Goal: Information Seeking & Learning: Learn about a topic

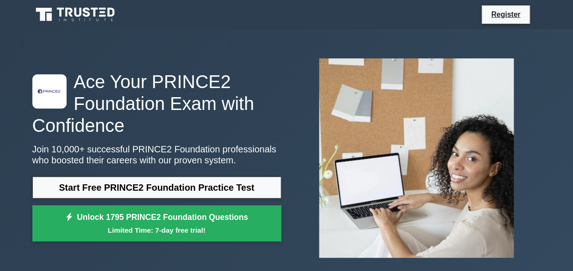
click at [287, 53] on div at bounding box center [417, 158] width 260 height 214
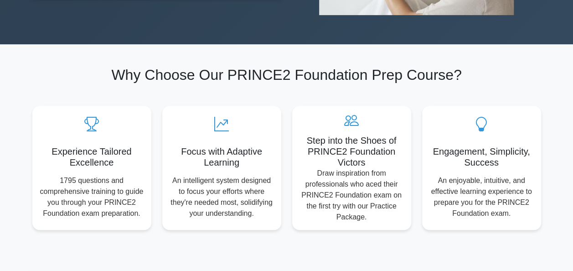
scroll to position [126, 0]
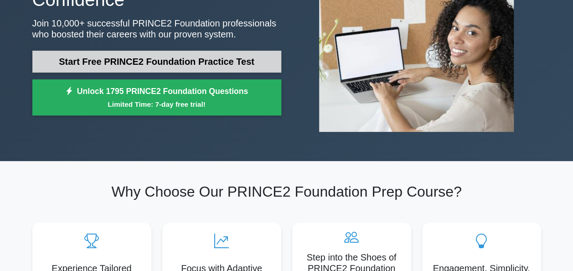
click at [184, 62] on link "Start Free PRINCE2 Foundation Practice Test" at bounding box center [156, 62] width 249 height 22
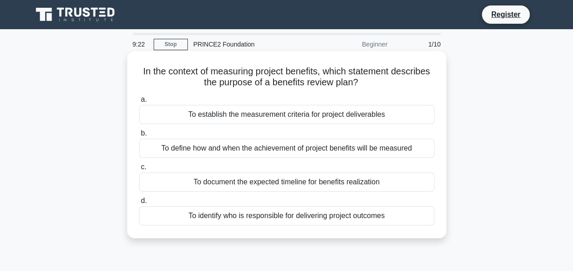
click at [241, 148] on div "To define how and when the achievement of project benefits will be measured" at bounding box center [286, 148] width 295 height 19
click at [139, 136] on input "b. To define how and when the achievement of project benefits will be measured" at bounding box center [139, 133] width 0 height 6
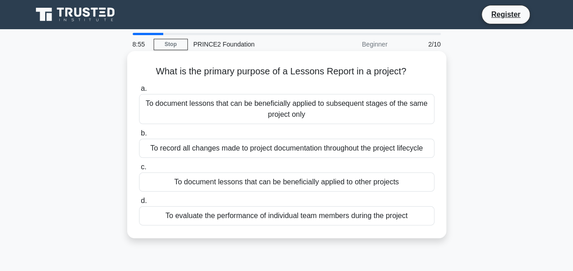
click at [338, 182] on div "To document lessons that can be beneficially applied to other projects" at bounding box center [286, 181] width 295 height 19
click at [139, 170] on input "c. To document lessons that can be beneficially applied to other projects" at bounding box center [139, 167] width 0 height 6
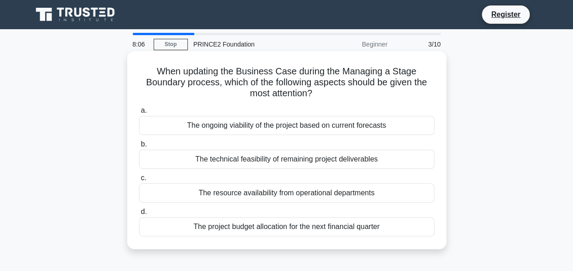
click at [305, 127] on div "The ongoing viability of the project based on current forecasts" at bounding box center [286, 125] width 295 height 19
click at [139, 114] on input "a. The ongoing viability of the project based on current forecasts" at bounding box center [139, 111] width 0 height 6
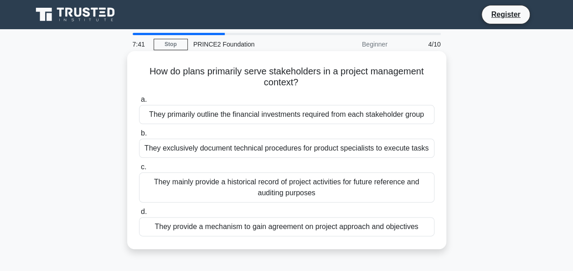
click at [305, 186] on div "They mainly provide a historical record of project activities for future refere…" at bounding box center [286, 187] width 295 height 30
click at [139, 170] on input "c. They mainly provide a historical record of project activities for future ref…" at bounding box center [139, 167] width 0 height 6
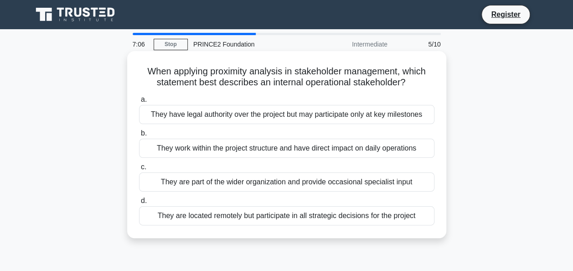
click at [278, 152] on div "They work within the project structure and have direct impact on daily operatio…" at bounding box center [286, 148] width 295 height 19
click at [139, 136] on input "b. They work within the project structure and have direct impact on daily opera…" at bounding box center [139, 133] width 0 height 6
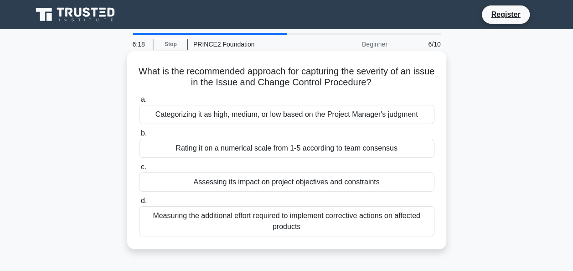
click at [281, 219] on div "Measuring the additional effort required to implement corrective actions on aff…" at bounding box center [286, 221] width 295 height 30
click at [139, 204] on input "d. Measuring the additional effort required to implement corrective actions on …" at bounding box center [139, 201] width 0 height 6
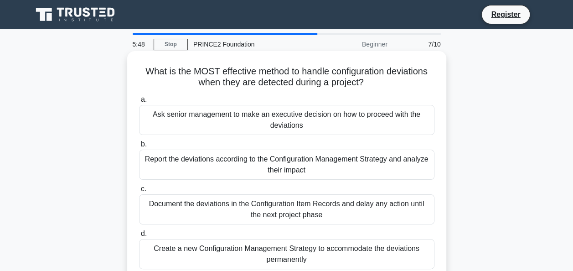
click at [310, 162] on div "Report the deviations according to the Configuration Management Strategy and an…" at bounding box center [286, 165] width 295 height 30
click at [139, 147] on input "b. Report the deviations according to the Configuration Management Strategy and…" at bounding box center [139, 144] width 0 height 6
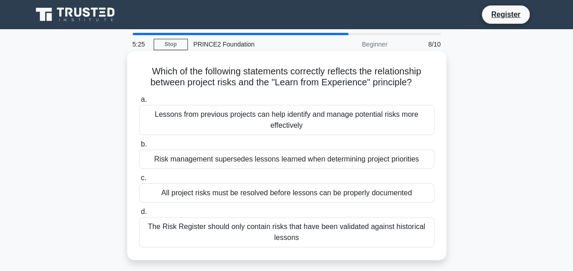
click at [288, 120] on div "Lessons from previous projects can help identify and manage potential risks mor…" at bounding box center [286, 120] width 295 height 30
click at [139, 103] on input "a. Lessons from previous projects can help identify and manage potential risks …" at bounding box center [139, 100] width 0 height 6
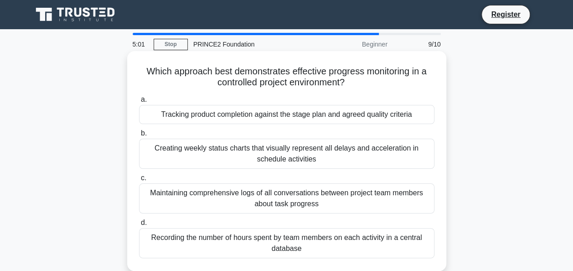
click at [383, 149] on div "Creating weekly status charts that visually represent all delays and accelerati…" at bounding box center [286, 154] width 295 height 30
click at [139, 136] on input "b. Creating weekly status charts that visually represent all delays and acceler…" at bounding box center [139, 133] width 0 height 6
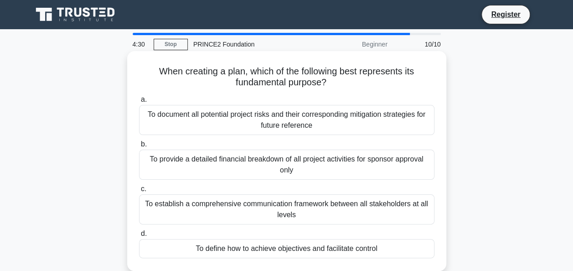
click at [391, 113] on div "To document all potential project risks and their corresponding mitigation stra…" at bounding box center [286, 120] width 295 height 30
click at [139, 103] on input "a. To document all potential project risks and their corresponding mitigation s…" at bounding box center [139, 100] width 0 height 6
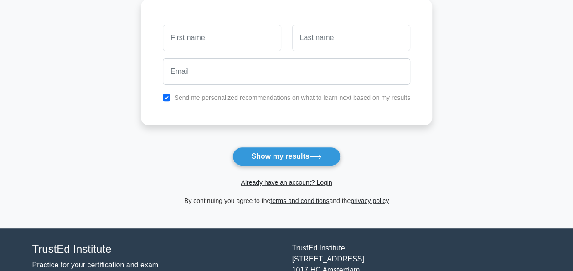
scroll to position [186, 0]
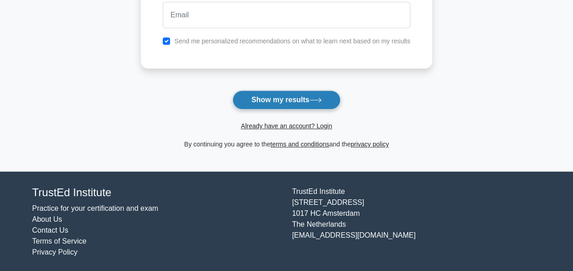
click at [299, 102] on button "Show my results" at bounding box center [286, 99] width 108 height 19
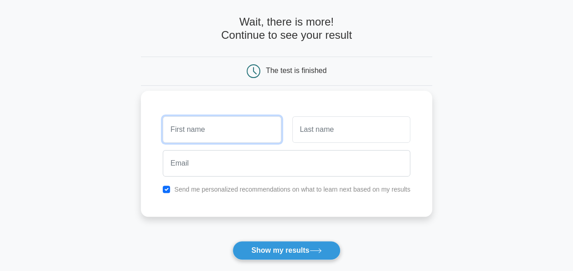
scroll to position [31, 0]
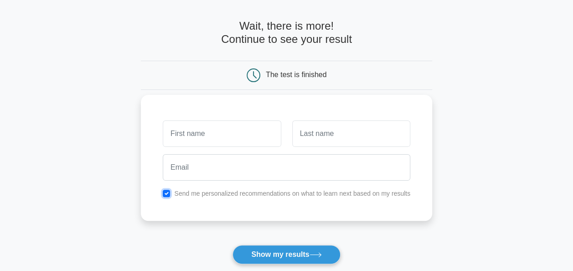
click at [168, 190] on input "checkbox" at bounding box center [166, 193] width 7 height 7
checkbox input "false"
click at [202, 130] on input "text" at bounding box center [222, 133] width 118 height 26
type input "j"
type input "l"
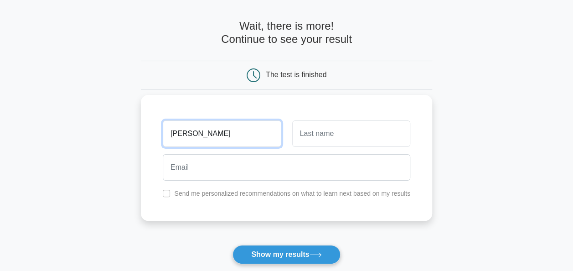
type input "[PERSON_NAME]"
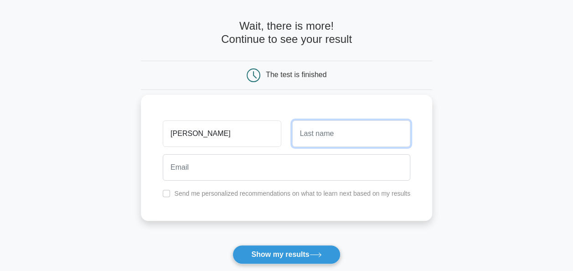
click at [311, 128] on input "text" at bounding box center [351, 133] width 118 height 26
type input "Perry"
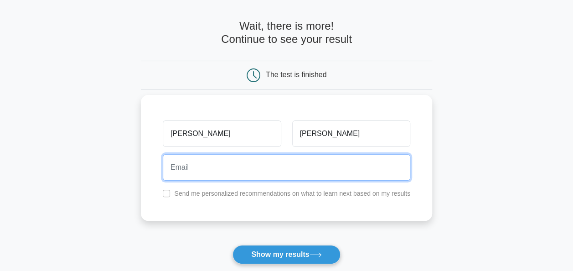
click at [246, 155] on input "email" at bounding box center [287, 167] width 248 height 26
type input "jackson.perry@btinternet.com"
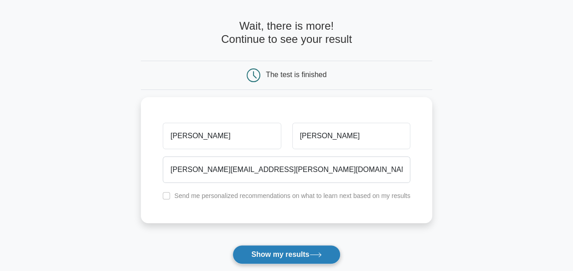
click at [314, 251] on button "Show my results" at bounding box center [286, 254] width 108 height 19
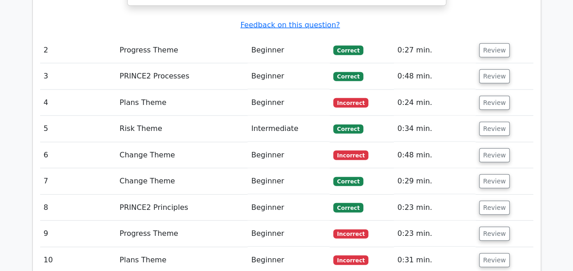
scroll to position [1140, 0]
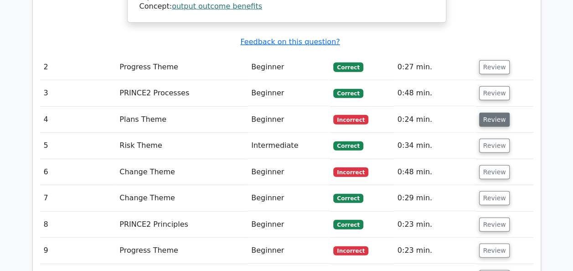
click at [487, 113] on button "Review" at bounding box center [494, 120] width 31 height 14
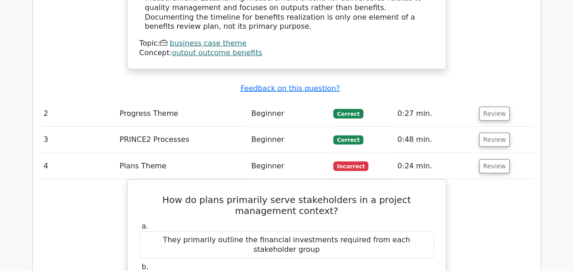
scroll to position [1094, 0]
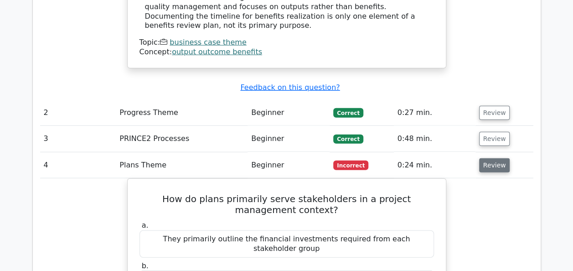
click at [491, 158] on button "Review" at bounding box center [494, 165] width 31 height 14
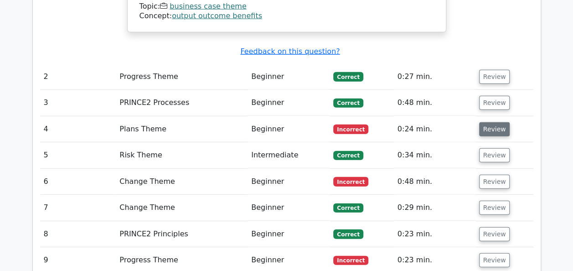
scroll to position [1185, 0]
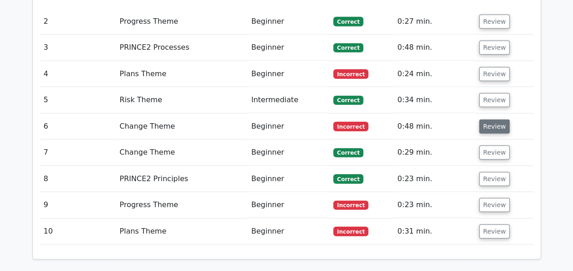
click at [494, 119] on button "Review" at bounding box center [494, 126] width 31 height 14
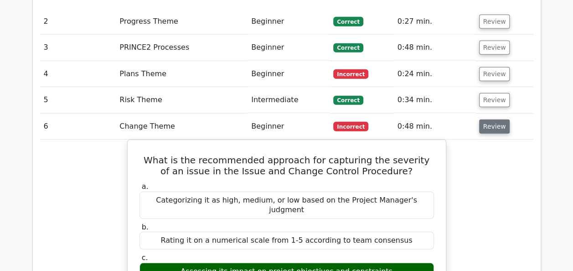
click at [494, 119] on button "Review" at bounding box center [494, 126] width 31 height 14
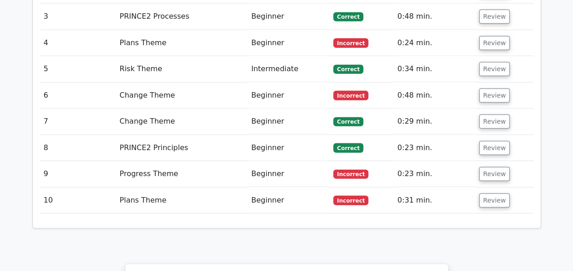
scroll to position [1231, 0]
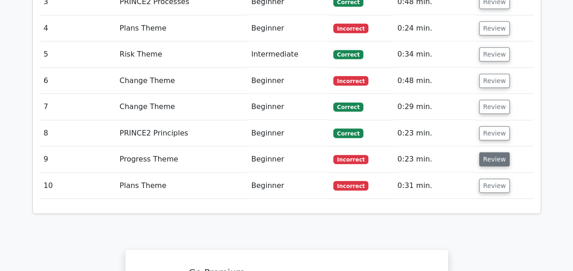
click at [496, 152] on button "Review" at bounding box center [494, 159] width 31 height 14
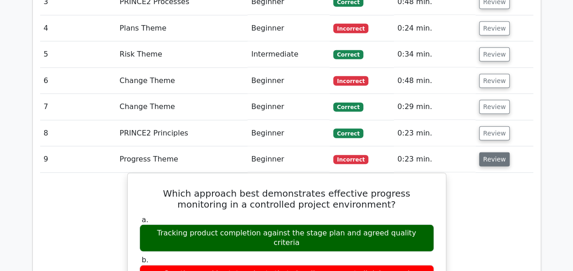
click at [497, 152] on button "Review" at bounding box center [494, 159] width 31 height 14
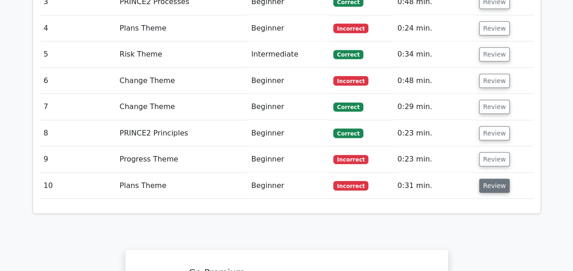
click at [492, 179] on button "Review" at bounding box center [494, 186] width 31 height 14
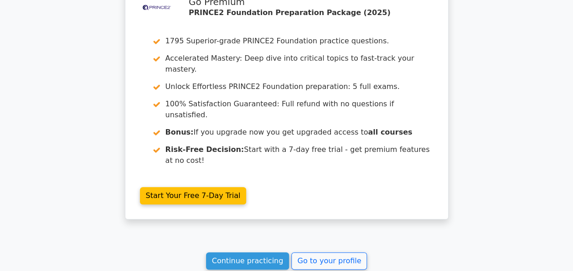
scroll to position [2009, 0]
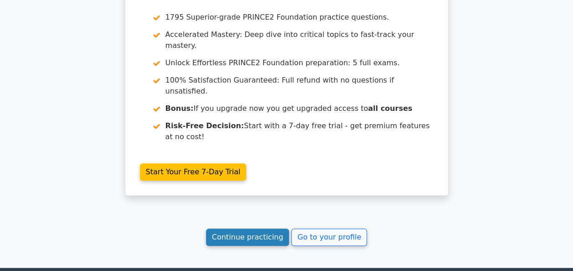
click at [243, 228] on link "Continue practicing" at bounding box center [247, 236] width 83 height 17
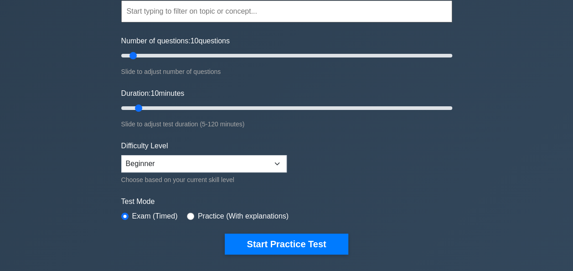
scroll to position [46, 0]
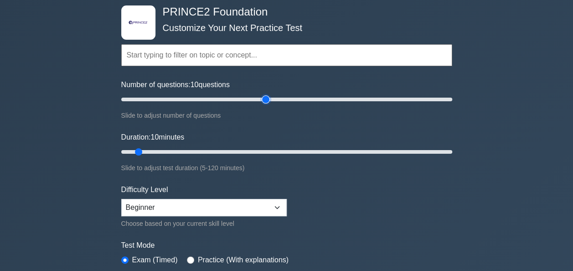
click at [268, 100] on input "Number of questions: 10 questions" at bounding box center [286, 99] width 331 height 11
drag, startPoint x: 264, startPoint y: 99, endPoint x: 216, endPoint y: 103, distance: 48.0
type input "60"
click at [216, 103] on input "Number of questions: 60 questions" at bounding box center [286, 99] width 331 height 11
click at [224, 152] on input "Duration: 10 minutes" at bounding box center [286, 151] width 331 height 11
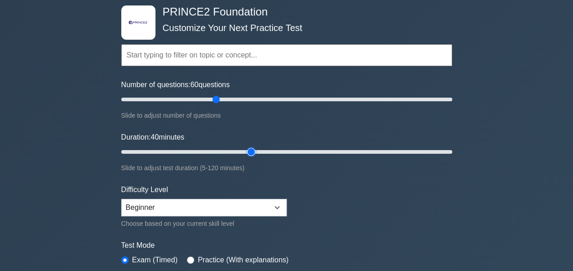
click at [246, 150] on input "Duration: 40 minutes" at bounding box center [286, 151] width 331 height 11
click at [270, 148] on input "Duration: 55 minutes" at bounding box center [286, 151] width 331 height 11
type input "60"
click at [273, 148] on input "Duration: 55 minutes" at bounding box center [286, 151] width 331 height 11
click at [278, 148] on input "Duration: 60 minutes" at bounding box center [286, 151] width 331 height 11
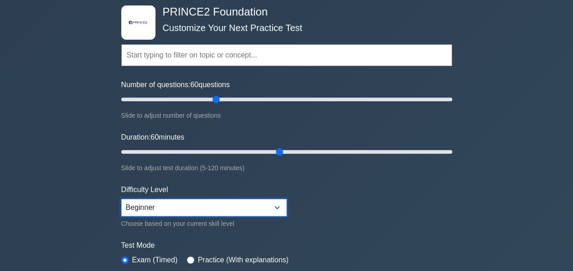
click at [268, 205] on select "Beginner Intermediate Expert" at bounding box center [203, 207] width 165 height 17
select select "intermediate"
click at [121, 199] on select "Beginner Intermediate Expert" at bounding box center [203, 207] width 165 height 17
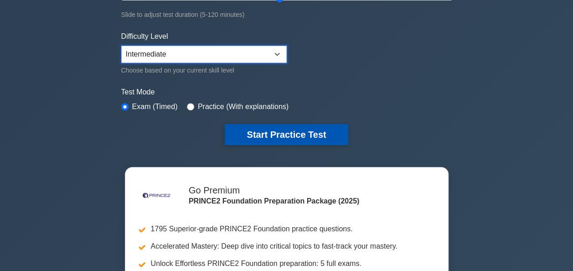
scroll to position [182, 0]
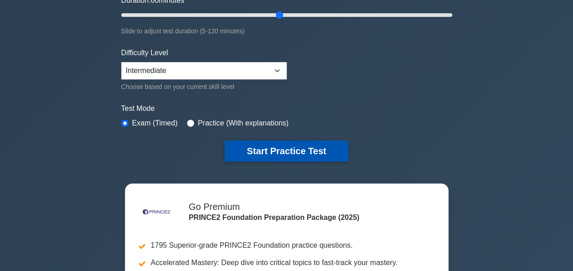
click at [324, 156] on button "Start Practice Test" at bounding box center [286, 150] width 123 height 21
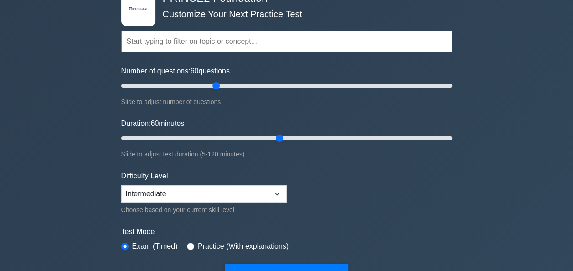
scroll to position [46, 0]
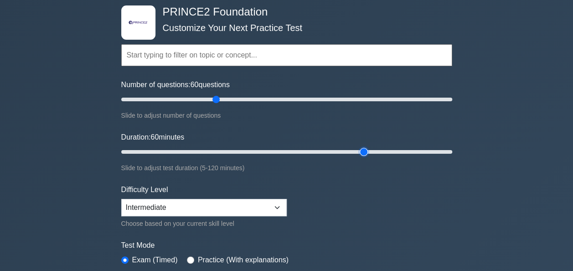
click at [368, 149] on input "Duration: 60 minutes" at bounding box center [286, 151] width 331 height 11
click at [406, 150] on input "Duration: 90 minutes" at bounding box center [286, 151] width 331 height 11
type input "120"
click at [447, 149] on input "Duration: 120 minutes" at bounding box center [286, 151] width 331 height 11
drag, startPoint x: 449, startPoint y: 149, endPoint x: 461, endPoint y: 148, distance: 12.3
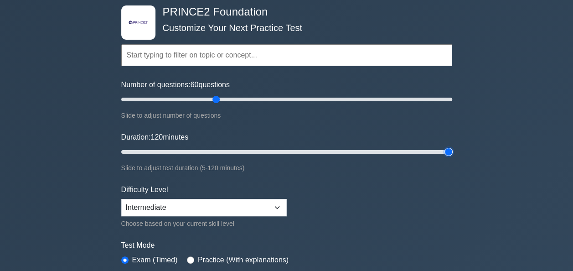
click at [449, 149] on input "Duration: 120 minutes" at bounding box center [286, 151] width 331 height 11
type input "100"
click at [285, 98] on input "Number of questions: 60 questions" at bounding box center [286, 99] width 331 height 11
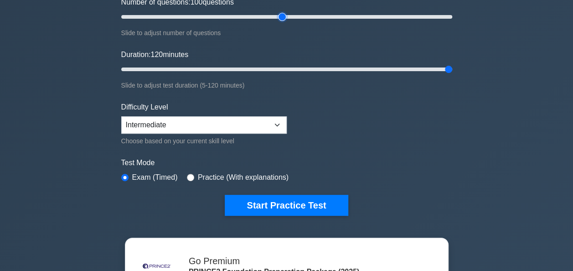
scroll to position [137, 0]
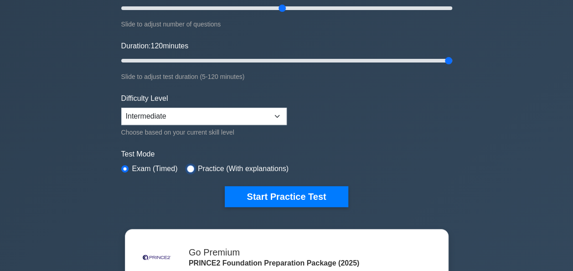
click at [189, 167] on input "radio" at bounding box center [190, 168] width 7 height 7
radio input "true"
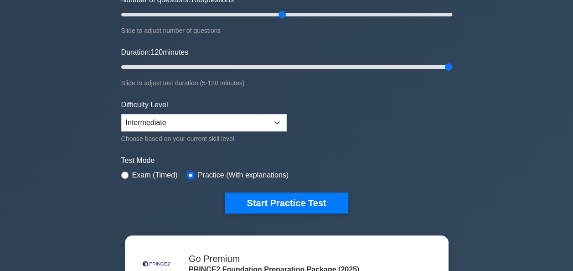
scroll to position [91, 0]
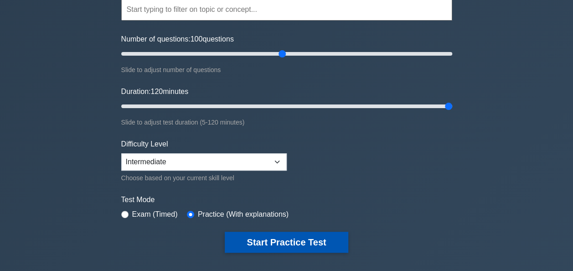
click at [296, 246] on button "Start Practice Test" at bounding box center [286, 242] width 123 height 21
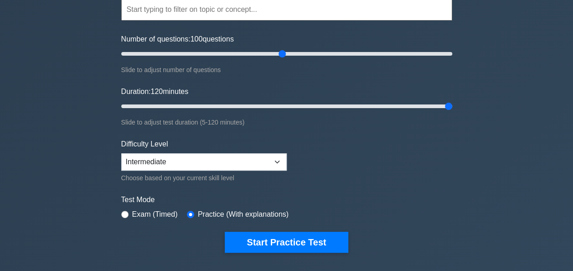
click at [139, 212] on label "Exam (Timed)" at bounding box center [155, 214] width 46 height 11
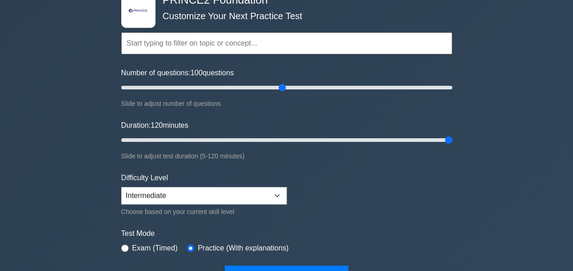
scroll to position [0, 0]
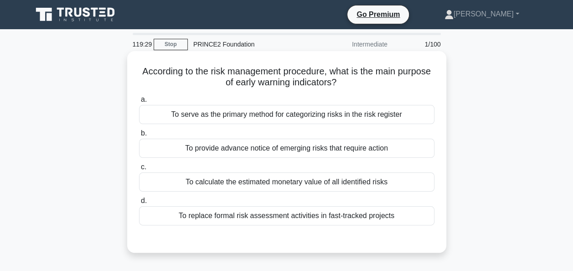
click at [272, 119] on div "To serve as the primary method for categorizing risks in the risk register" at bounding box center [286, 114] width 295 height 19
click at [139, 103] on input "a. To serve as the primary method for categorizing risks in the risk register" at bounding box center [139, 100] width 0 height 6
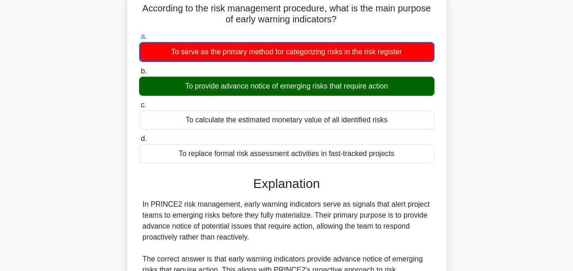
scroll to position [46, 0]
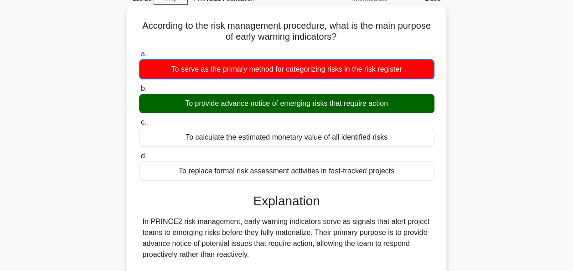
click at [275, 108] on div "To provide advance notice of emerging risks that require action" at bounding box center [286, 103] width 295 height 19
click at [139, 92] on input "b. To provide advance notice of emerging risks that require action" at bounding box center [139, 89] width 0 height 6
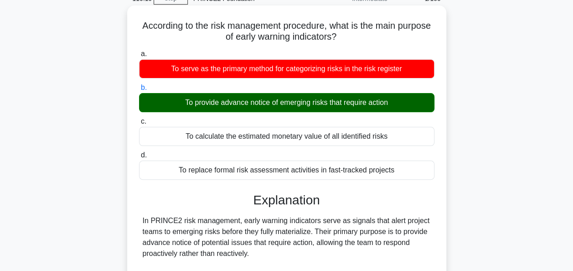
click at [263, 133] on div "To calculate the estimated monetary value of all identified risks" at bounding box center [286, 136] width 295 height 19
click at [139, 124] on input "c. To calculate the estimated monetary value of all identified risks" at bounding box center [139, 122] width 0 height 6
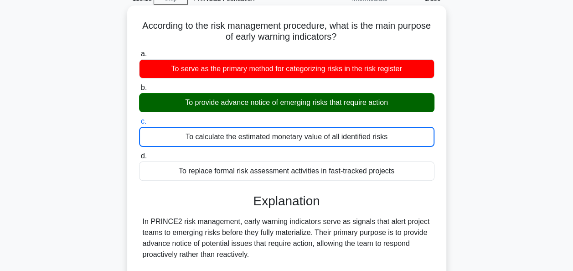
click at [270, 98] on div "To provide advance notice of emerging risks that require action" at bounding box center [286, 102] width 295 height 19
click at [139, 91] on input "b. To provide advance notice of emerging risks that require action" at bounding box center [139, 88] width 0 height 6
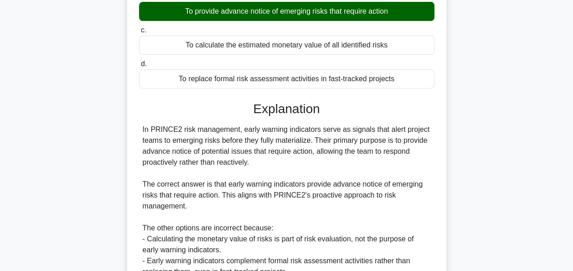
scroll to position [257, 0]
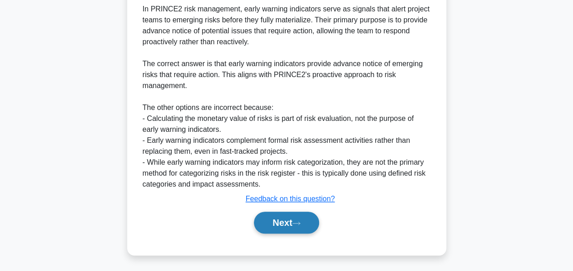
click at [299, 222] on icon at bounding box center [296, 223] width 8 height 5
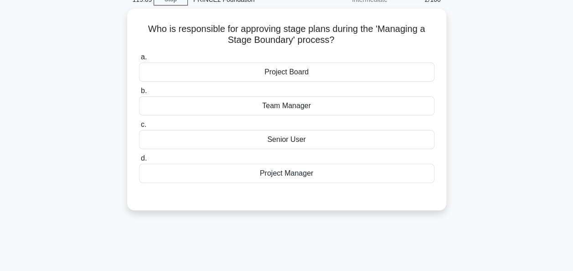
scroll to position [0, 0]
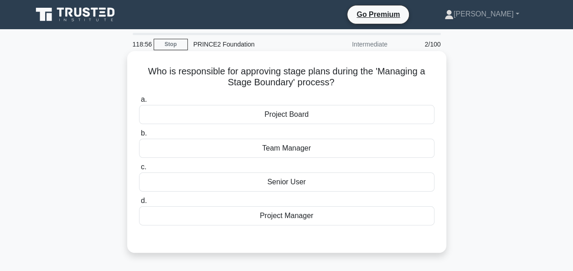
click at [298, 119] on div "Project Board" at bounding box center [286, 114] width 295 height 19
click at [139, 103] on input "a. Project Board" at bounding box center [139, 100] width 0 height 6
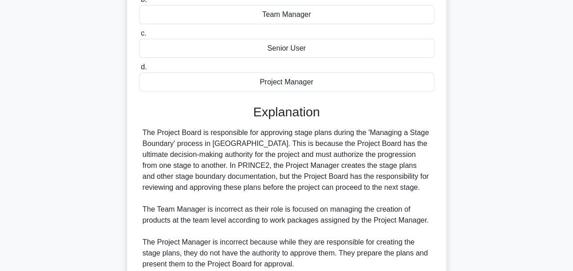
scroll to position [228, 0]
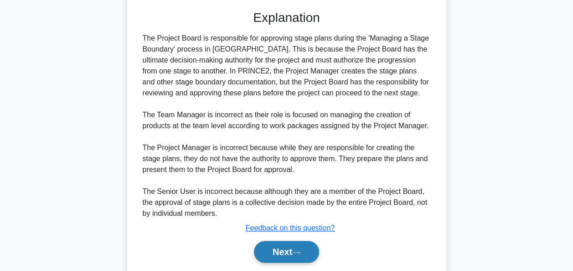
click at [293, 251] on button "Next" at bounding box center [286, 252] width 65 height 22
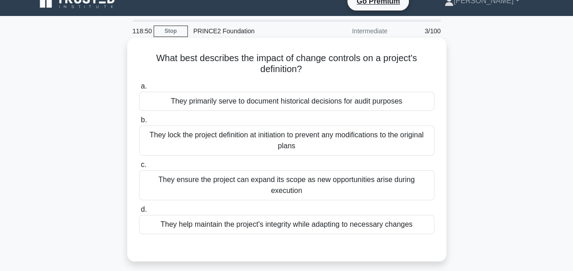
scroll to position [0, 0]
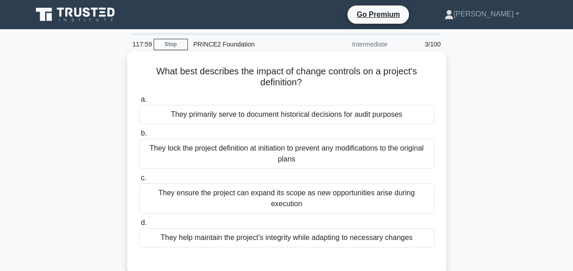
click at [226, 228] on div "They help maintain the project's integrity while adapting to necessary changes" at bounding box center [286, 237] width 295 height 19
click at [139, 226] on input "d. They help maintain the project's integrity while adapting to necessary chang…" at bounding box center [139, 223] width 0 height 6
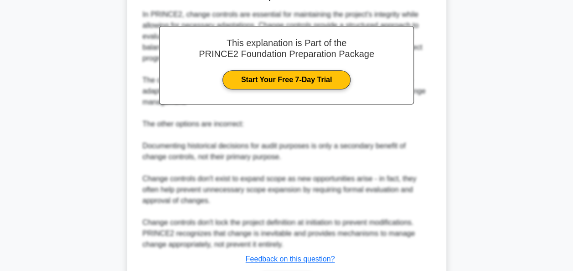
scroll to position [323, 0]
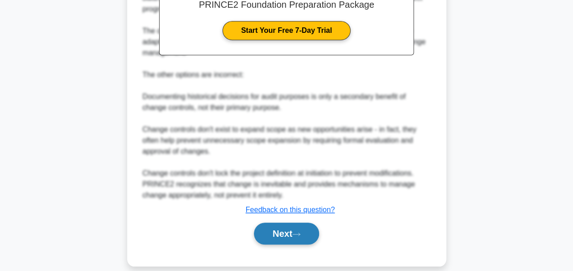
click at [292, 224] on button "Next" at bounding box center [286, 233] width 65 height 22
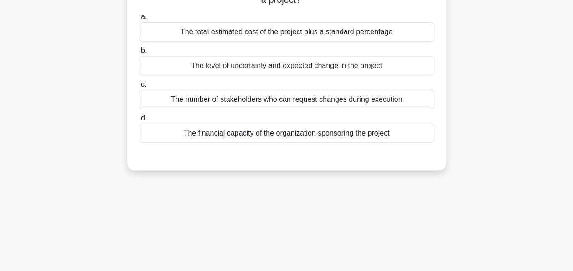
scroll to position [0, 0]
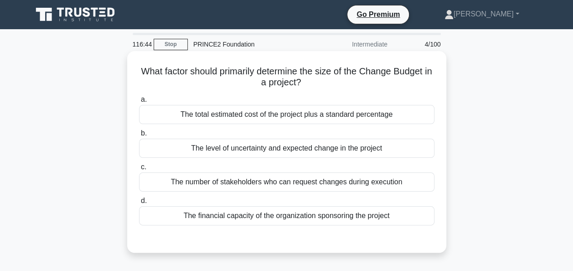
click at [311, 117] on div "The total estimated cost of the project plus a standard percentage" at bounding box center [286, 114] width 295 height 19
click at [139, 103] on input "a. The total estimated cost of the project plus a standard percentage" at bounding box center [139, 100] width 0 height 6
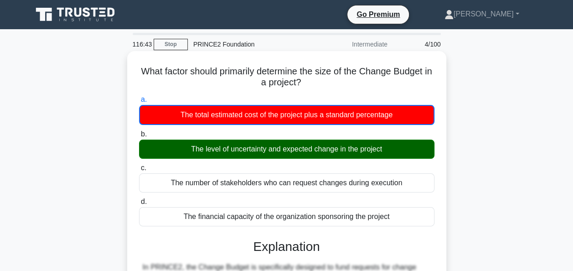
click at [300, 150] on div "The level of uncertainty and expected change in the project" at bounding box center [286, 148] width 295 height 19
click at [139, 137] on input "b. The level of uncertainty and expected change in the project" at bounding box center [139, 134] width 0 height 6
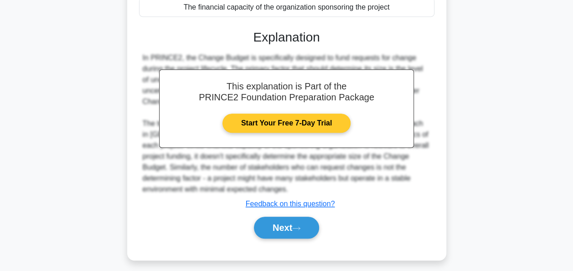
scroll to position [222, 0]
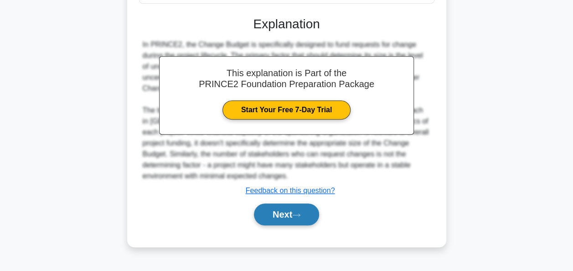
click at [304, 210] on button "Next" at bounding box center [286, 214] width 65 height 22
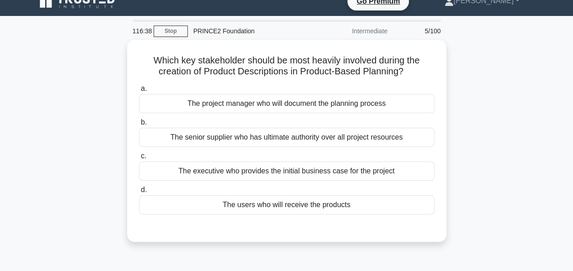
scroll to position [0, 0]
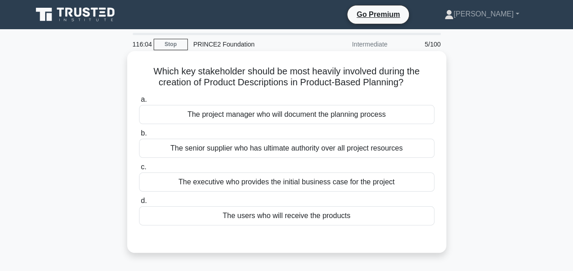
click at [323, 150] on div "The senior supplier who has ultimate authority over all project resources" at bounding box center [286, 148] width 295 height 19
click at [139, 136] on input "b. The senior supplier who has ultimate authority over all project resources" at bounding box center [139, 133] width 0 height 6
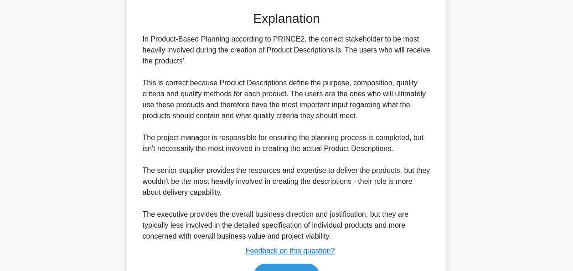
scroll to position [274, 0]
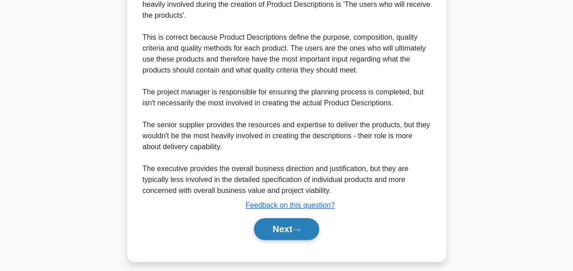
click at [307, 229] on button "Next" at bounding box center [286, 229] width 65 height 22
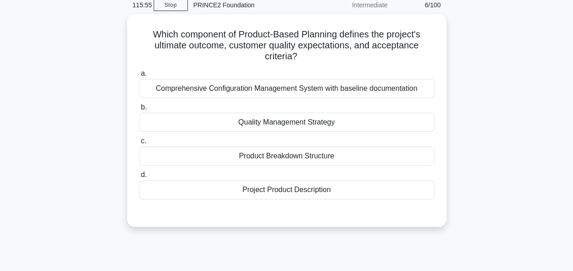
scroll to position [0, 0]
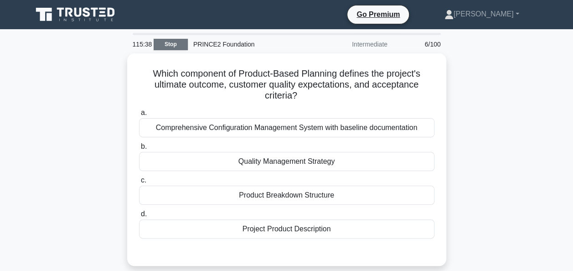
click at [181, 46] on link "Stop" at bounding box center [171, 44] width 34 height 11
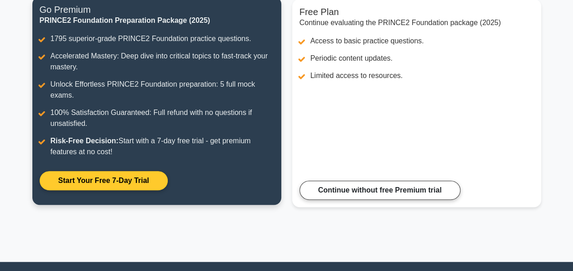
scroll to position [171, 0]
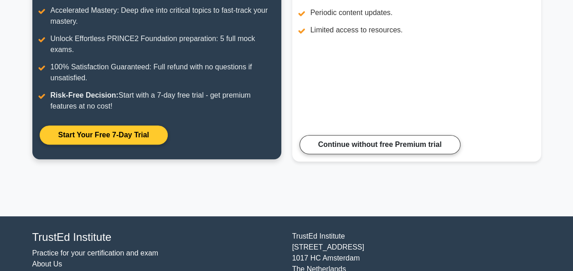
click at [147, 139] on link "Start Your Free 7-Day Trial" at bounding box center [104, 134] width 128 height 19
